Goal: Task Accomplishment & Management: Complete application form

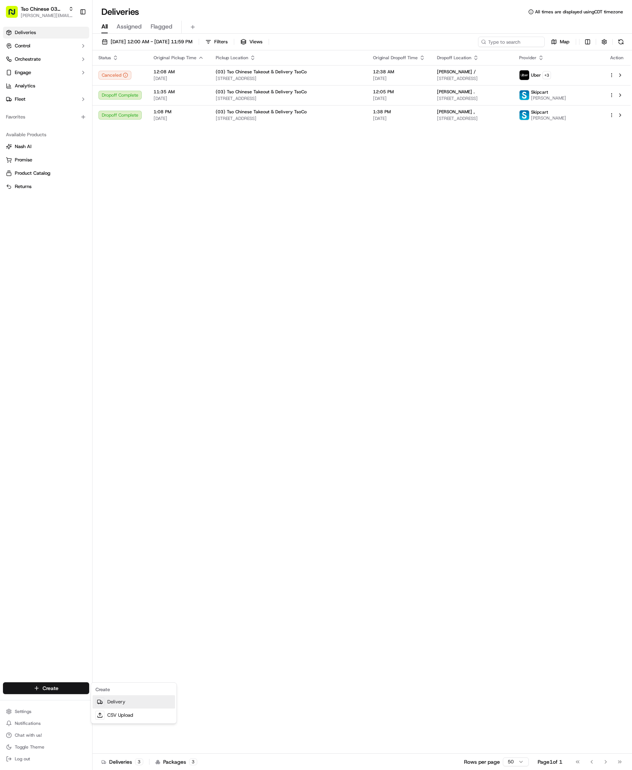
click at [102, 700] on icon at bounding box center [100, 702] width 6 height 6
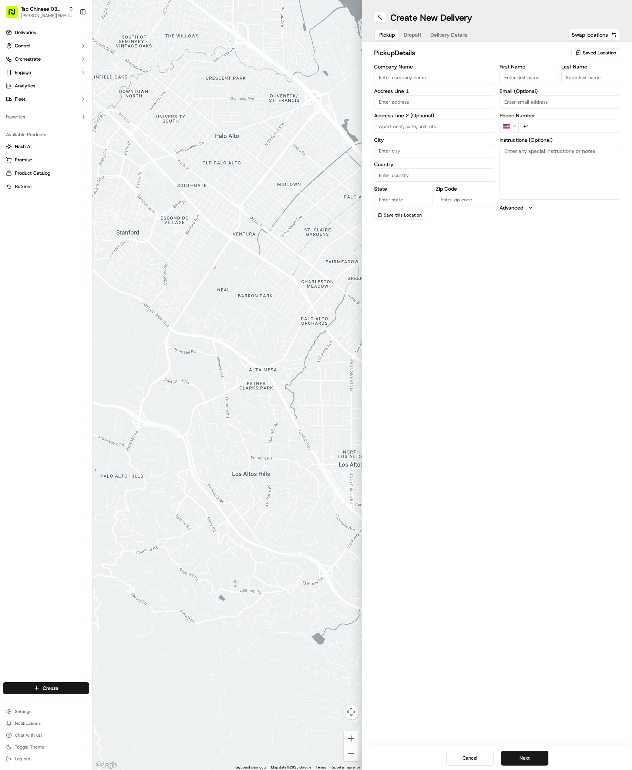
click at [595, 56] on span "Saved Location" at bounding box center [599, 53] width 33 height 7
click at [591, 89] on span "(03) Tso Chinese Takeout & Delivery TsoCo (03)" at bounding box center [583, 83] width 91 height 13
type input "(03) Tso Chinese Takeout & Delivery TsoCo"
type input "Ste F"
type input "Austin"
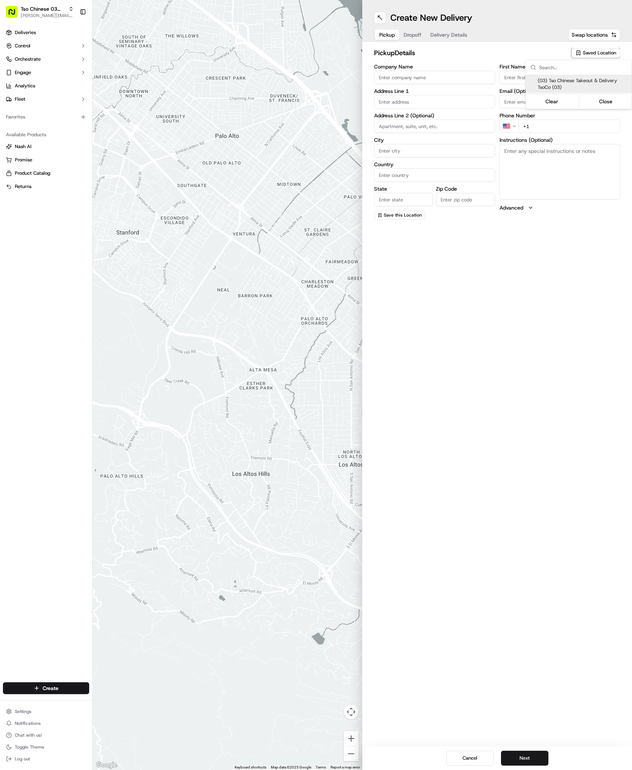
type input "US"
type input "[GEOGRAPHIC_DATA]"
type input "78704"
type input "Tso Chinese"
type input "TsoCo Manager"
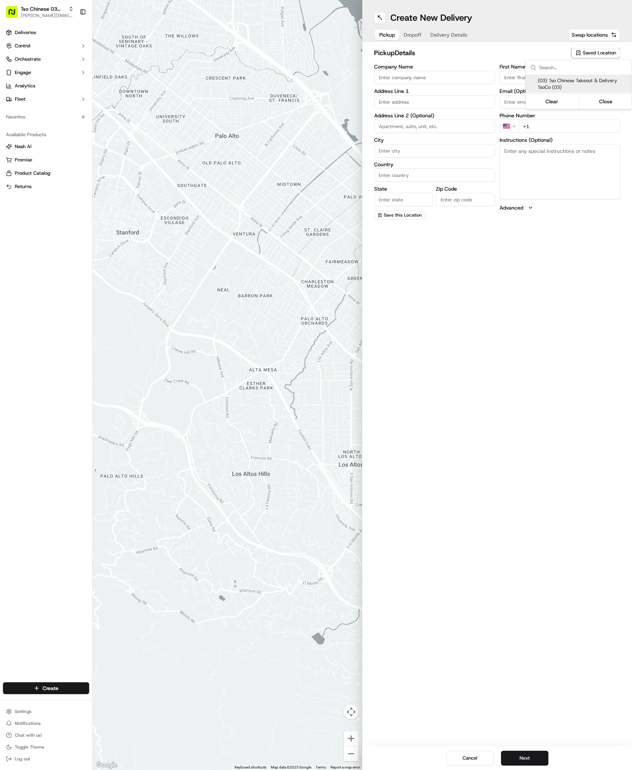
type input "[EMAIL_ADDRESS][DOMAIN_NAME]"
type input "[PHONE_NUMBER]"
type textarea "Submit a picture displaying address & food as Proof of Delivery. Envía una foto…"
type input "[STREET_ADDRESS]"
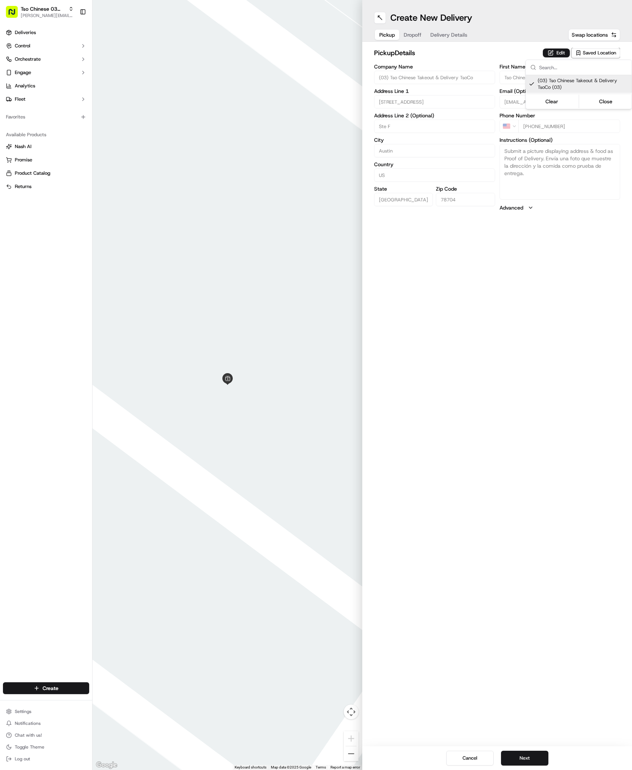
click at [515, 755] on html "Tso Chinese 03 TsoCo [PERSON_NAME][EMAIL_ADDRESS][DOMAIN_NAME] Toggle Sidebar D…" at bounding box center [316, 385] width 632 height 770
click at [516, 756] on button "Next" at bounding box center [524, 757] width 47 height 15
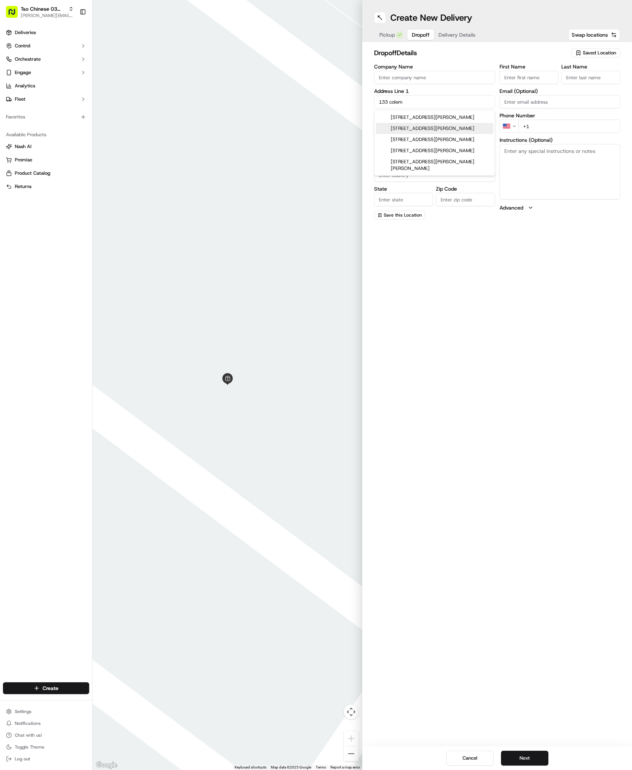
click at [438, 131] on div "[STREET_ADDRESS][PERSON_NAME]" at bounding box center [434, 128] width 117 height 11
type input "[STREET_ADDRESS][PERSON_NAME]"
type input "Austin"
type input "[GEOGRAPHIC_DATA]"
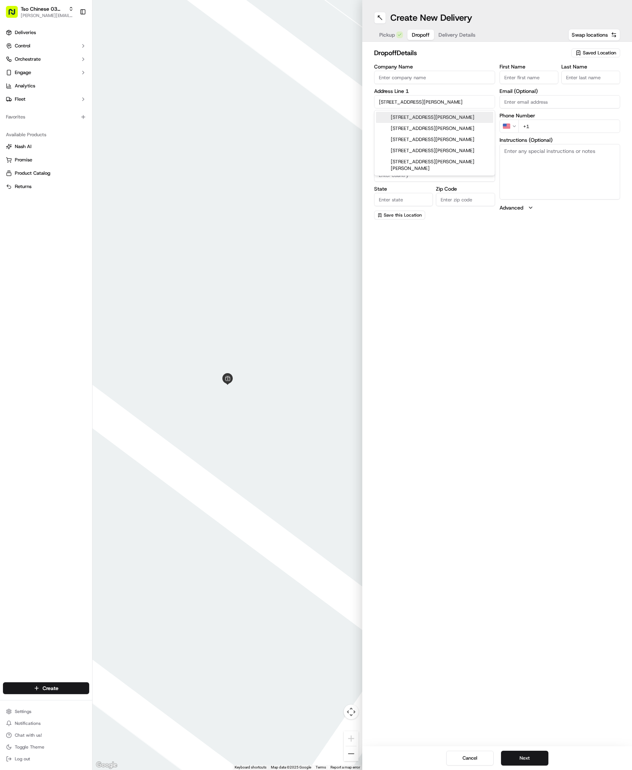
type input "78704"
type input "[STREET_ADDRESS][PERSON_NAME]"
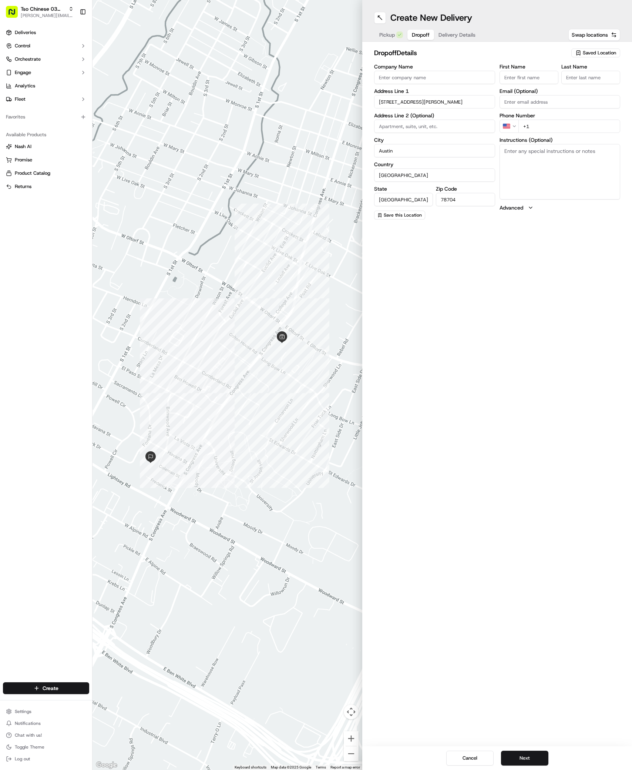
paste input "[PERSON_NAME]"
type input "[PERSON_NAME]"
type input "."
type input "[PHONE_NUMBER]"
click at [532, 753] on button "Next" at bounding box center [524, 757] width 47 height 15
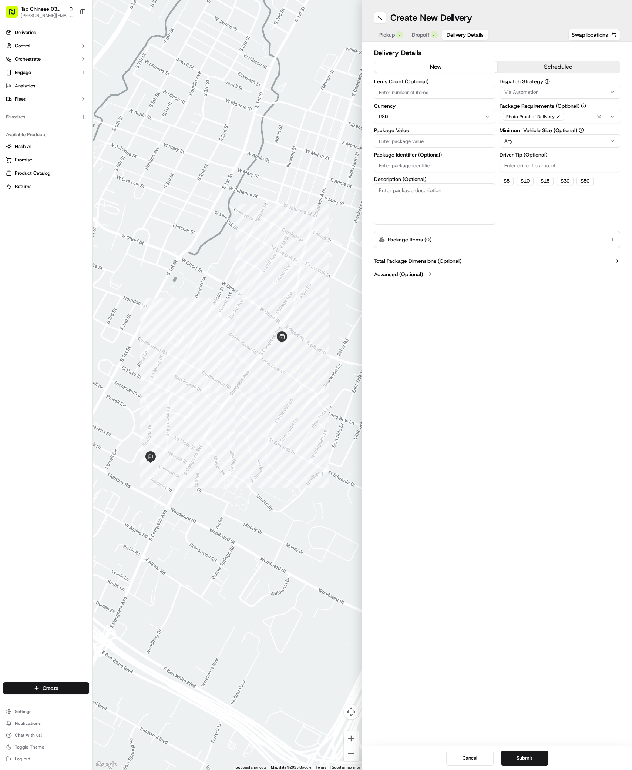
click at [531, 91] on span "Via Automation" at bounding box center [521, 92] width 34 height 7
click at [534, 133] on span "TsoCo Strategy" at bounding box center [557, 132] width 91 height 7
click at [522, 392] on html "Tso Chinese 03 TsoCo [PERSON_NAME][EMAIL_ADDRESS][DOMAIN_NAME] Toggle Sidebar D…" at bounding box center [316, 385] width 632 height 770
click at [522, 168] on input "Driver Tip (Optional)" at bounding box center [560, 165] width 121 height 13
type input "2"
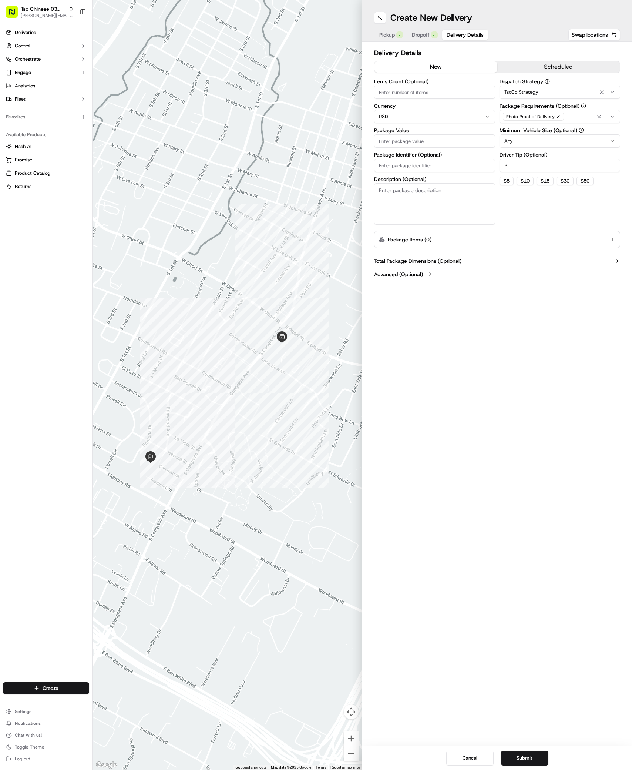
click at [427, 144] on input "Package Value" at bounding box center [434, 140] width 121 height 13
type input "29.71"
click at [398, 169] on input "Package Identifier (Optional)" at bounding box center [434, 165] width 121 height 13
paste input "J1Y0JET"
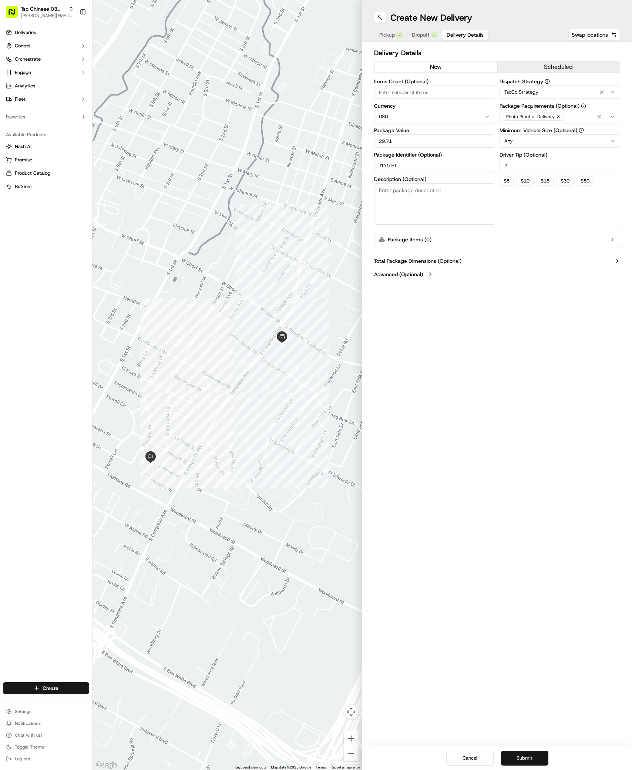
type input "J1Y0JET"
click at [535, 762] on button "Submit" at bounding box center [524, 757] width 47 height 15
